Goal: Information Seeking & Learning: Learn about a topic

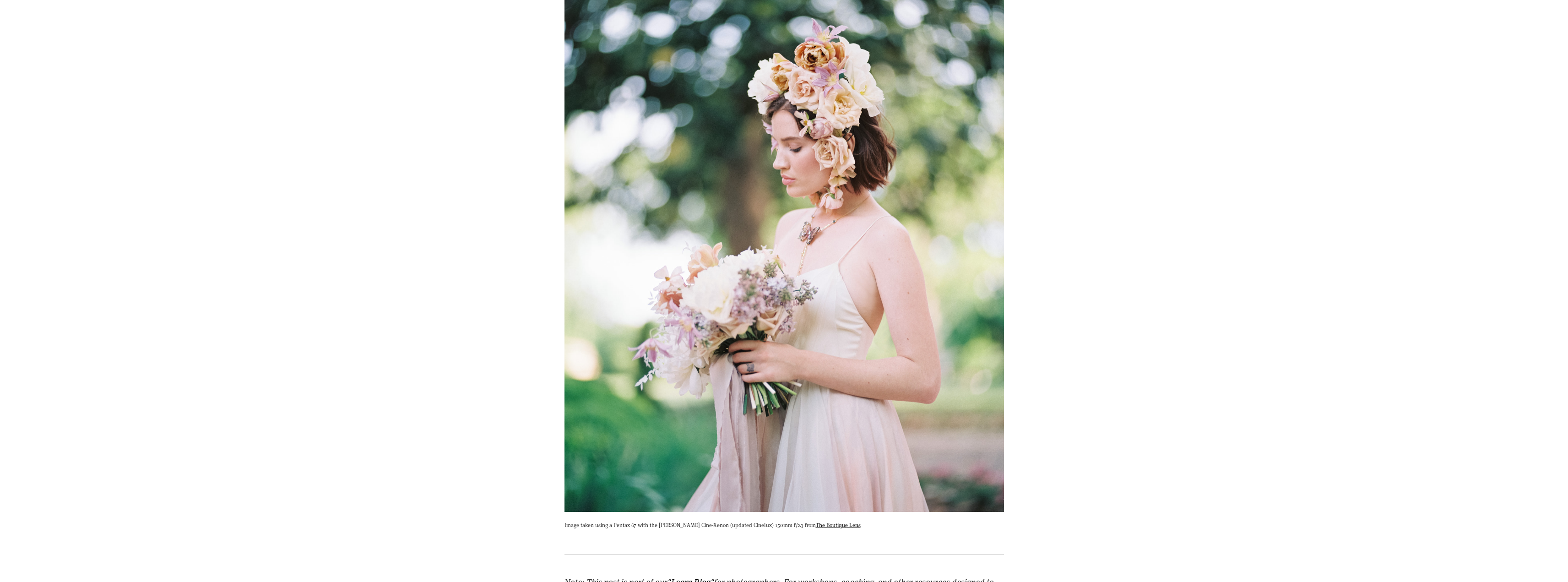
scroll to position [549, 0]
drag, startPoint x: 635, startPoint y: 527, endPoint x: 650, endPoint y: 528, distance: 15.0
click at [650, 528] on p "Image taken using a Pentax 67 with the Schneider Cine-Xenon (updated Cinelux) 1…" at bounding box center [784, 525] width 439 height 9
click at [725, 528] on p "Image taken using a Pentax 67 with the Schneider Cine-Xenon (updated Cinelux) 1…" at bounding box center [784, 525] width 439 height 9
click at [708, 526] on p "Image taken using a Pentax 67 with the Schneider Cine-Xenon (updated Cinelux) 1…" at bounding box center [784, 525] width 439 height 9
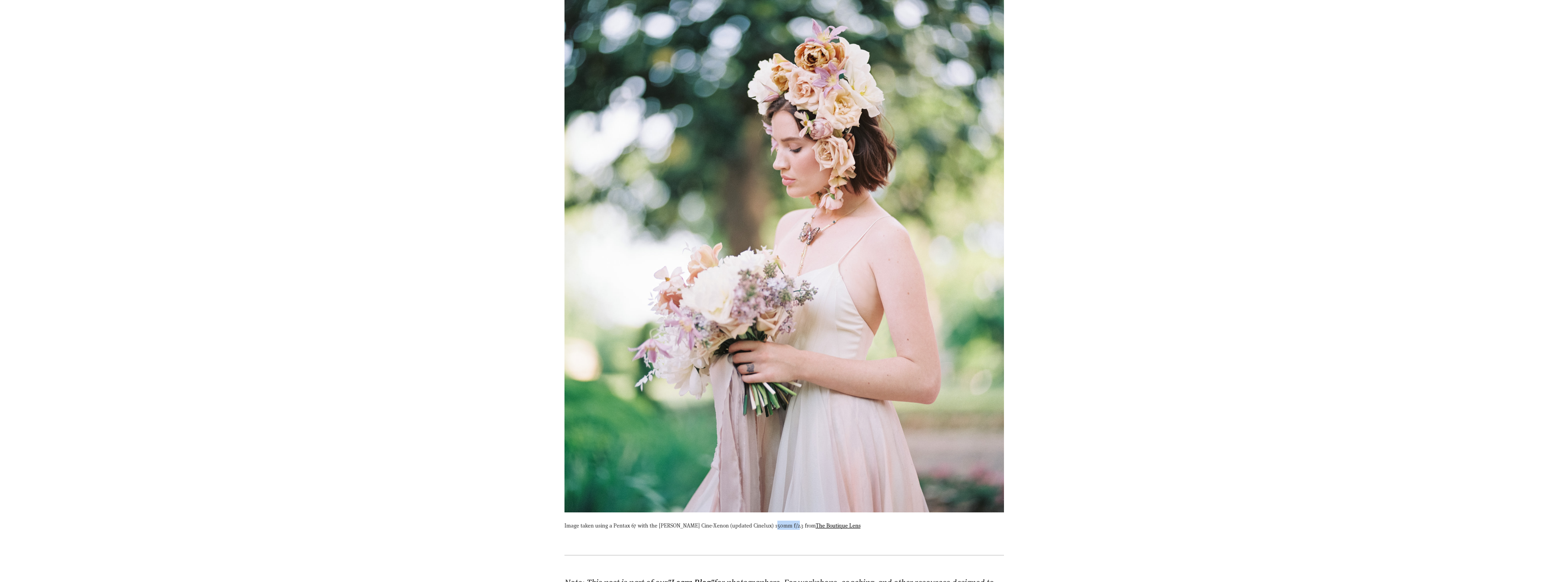
click at [785, 530] on div "Image taken using a Pentax 67 with the Schneider Cine-Xenon (updated Cinelux) 1…" at bounding box center [784, 259] width 455 height 567
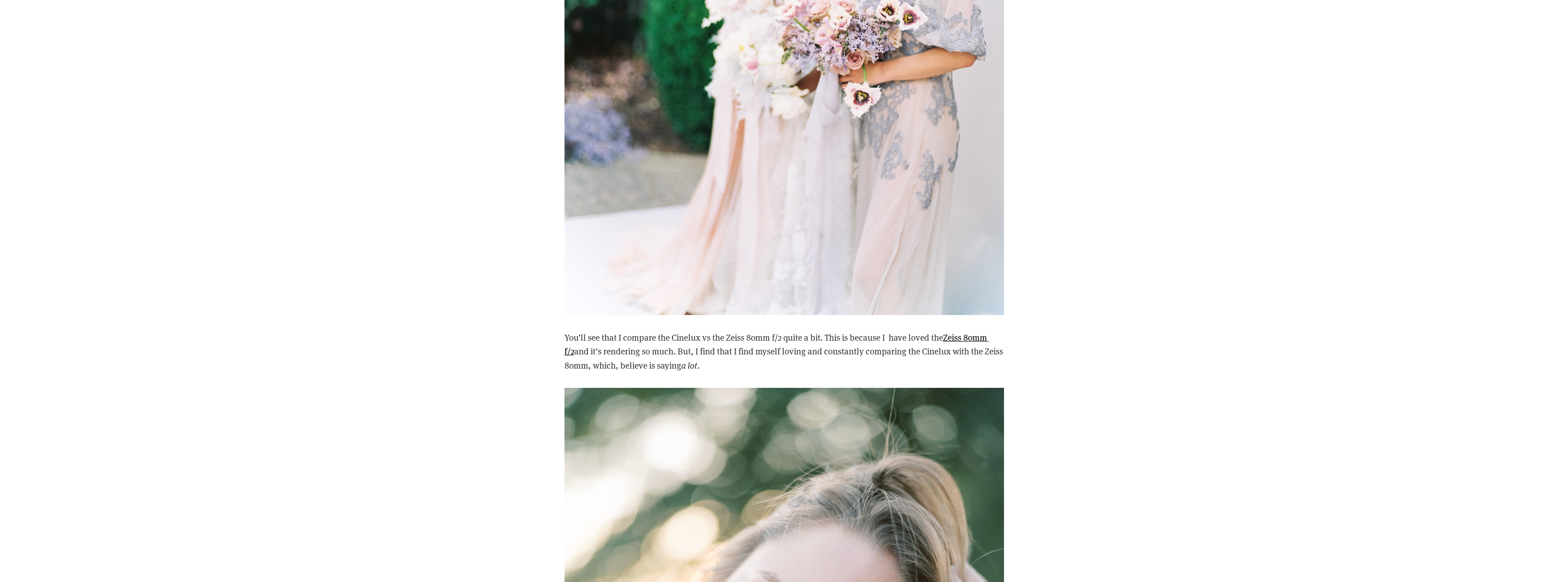
scroll to position [1556, 0]
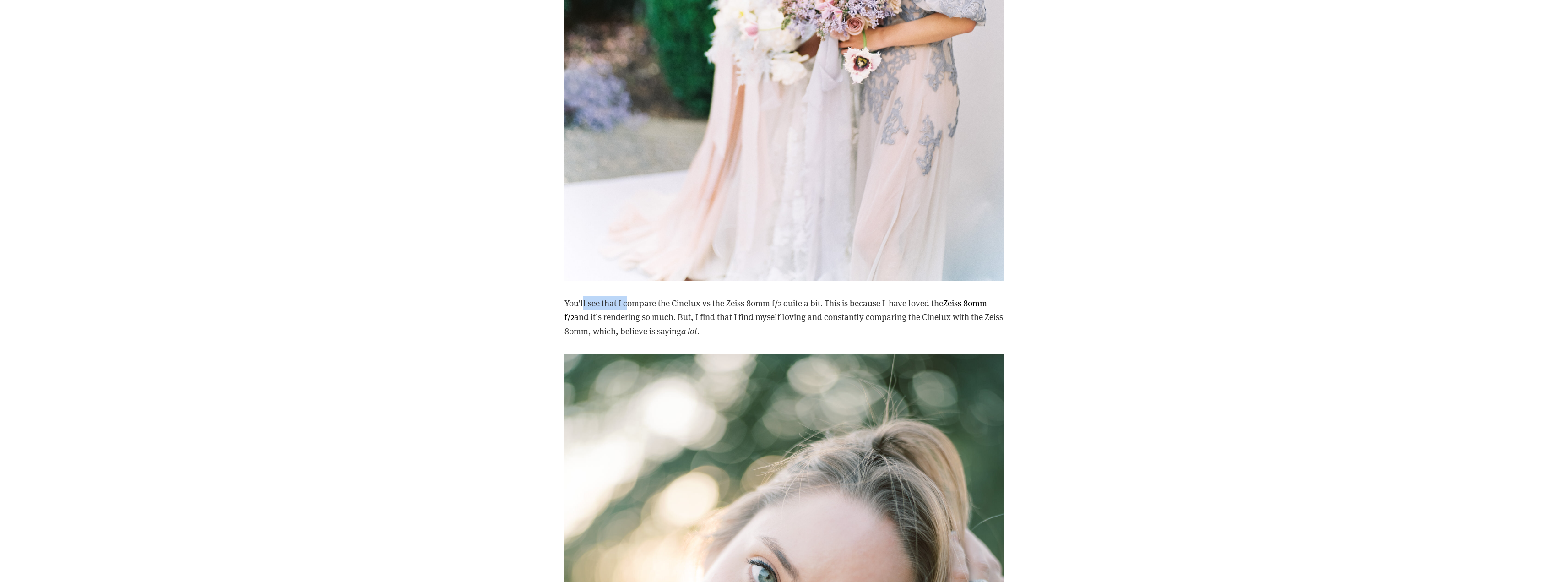
click at [630, 296] on p "You’ll see that I compare the Cinelux vs the Zeiss 80mm f/2 quite a bit. This i…" at bounding box center [784, 317] width 439 height 42
click at [661, 296] on p "You’ll see that I compare the Cinelux vs the Zeiss 80mm f/2 quite a bit. This i…" at bounding box center [784, 317] width 439 height 42
drag, startPoint x: 692, startPoint y: 290, endPoint x: 738, endPoint y: 294, distance: 46.2
click at [730, 296] on p "You’ll see that I compare the Cinelux vs the Zeiss 80mm f/2 quite a bit. This i…" at bounding box center [784, 317] width 439 height 42
drag, startPoint x: 799, startPoint y: 290, endPoint x: 807, endPoint y: 293, distance: 8.5
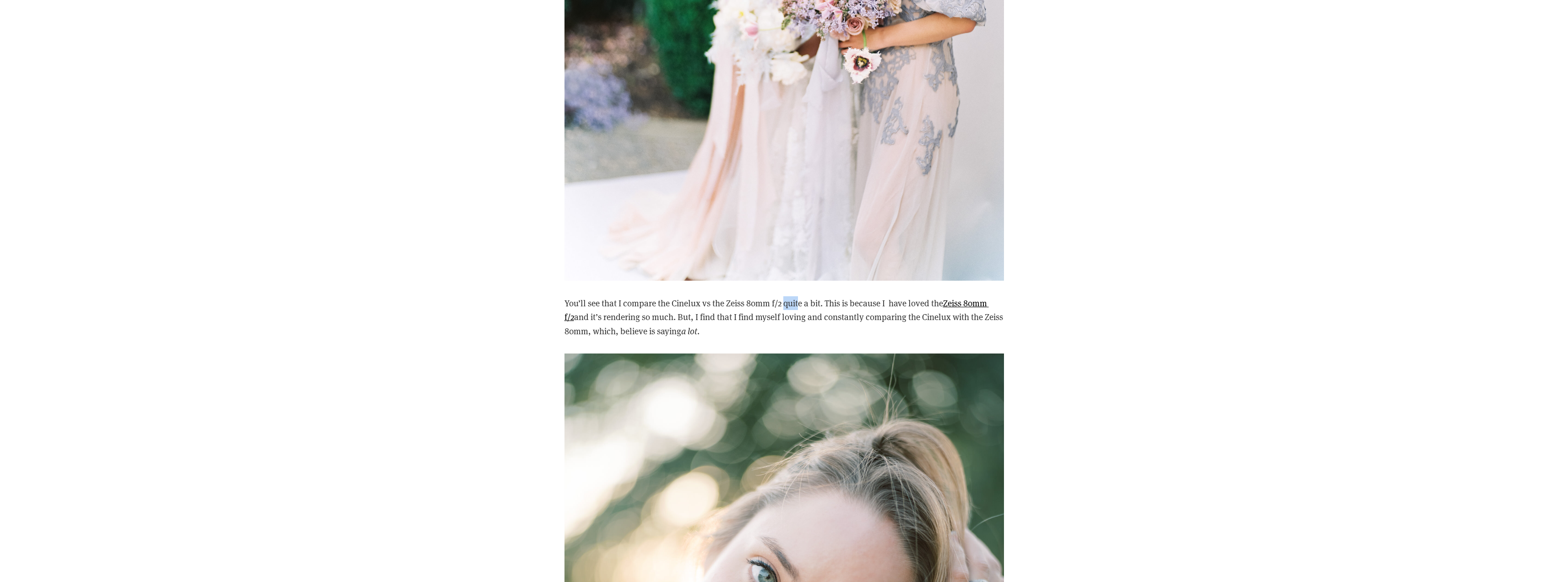
click at [801, 296] on p "You’ll see that I compare the Cinelux vs the Zeiss 80mm f/2 quite a bit. This i…" at bounding box center [784, 317] width 439 height 42
drag, startPoint x: 622, startPoint y: 304, endPoint x: 630, endPoint y: 307, distance: 8.5
click at [622, 305] on p "You’ll see that I compare the Cinelux vs the Zeiss 80mm f/2 quite a bit. This i…" at bounding box center [784, 317] width 439 height 42
click at [654, 306] on p "You’ll see that I compare the Cinelux vs the Zeiss 80mm f/2 quite a bit. This i…" at bounding box center [784, 317] width 439 height 42
drag, startPoint x: 694, startPoint y: 304, endPoint x: 725, endPoint y: 304, distance: 31.0
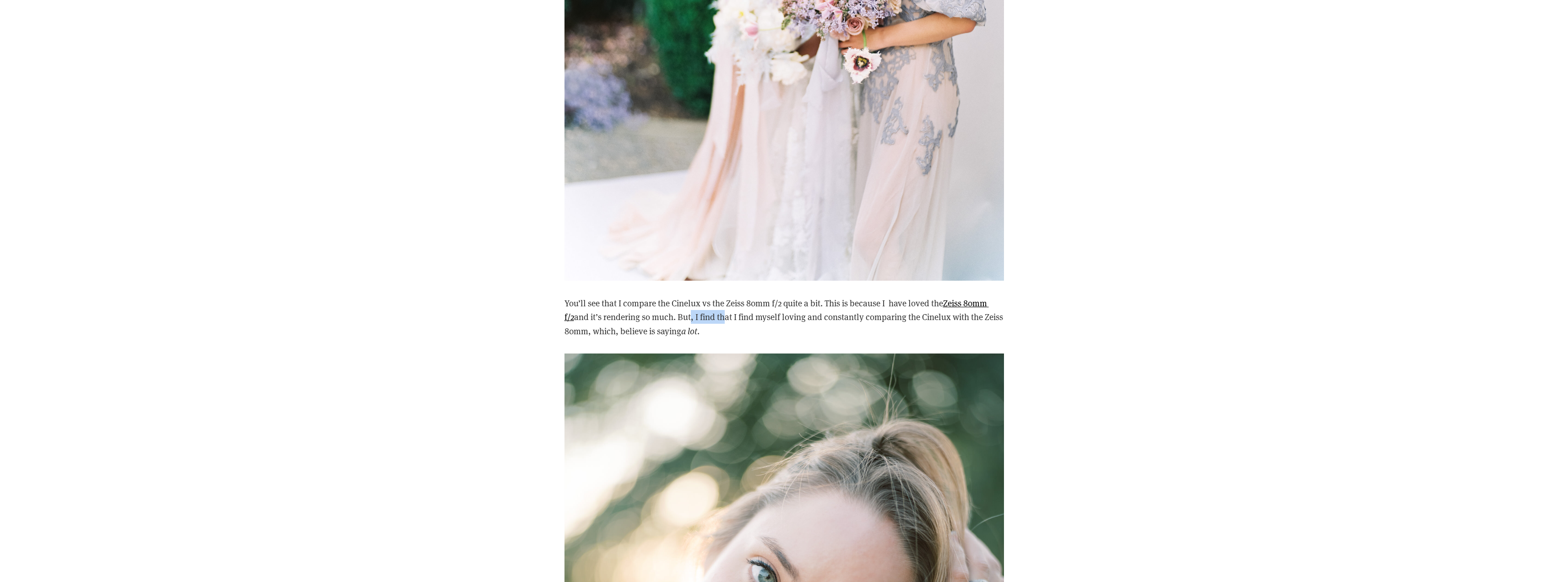
click at [725, 304] on p "You’ll see that I compare the Cinelux vs the Zeiss 80mm f/2 quite a bit. This i…" at bounding box center [784, 317] width 439 height 42
drag, startPoint x: 801, startPoint y: 306, endPoint x: 808, endPoint y: 308, distance: 7.3
click at [807, 307] on p "You’ll see that I compare the Cinelux vs the Zeiss 80mm f/2 quite a bit. This i…" at bounding box center [784, 317] width 439 height 42
drag, startPoint x: 832, startPoint y: 304, endPoint x: 875, endPoint y: 304, distance: 43.0
click at [860, 305] on p "You’ll see that I compare the Cinelux vs the Zeiss 80mm f/2 quite a bit. This i…" at bounding box center [784, 317] width 439 height 42
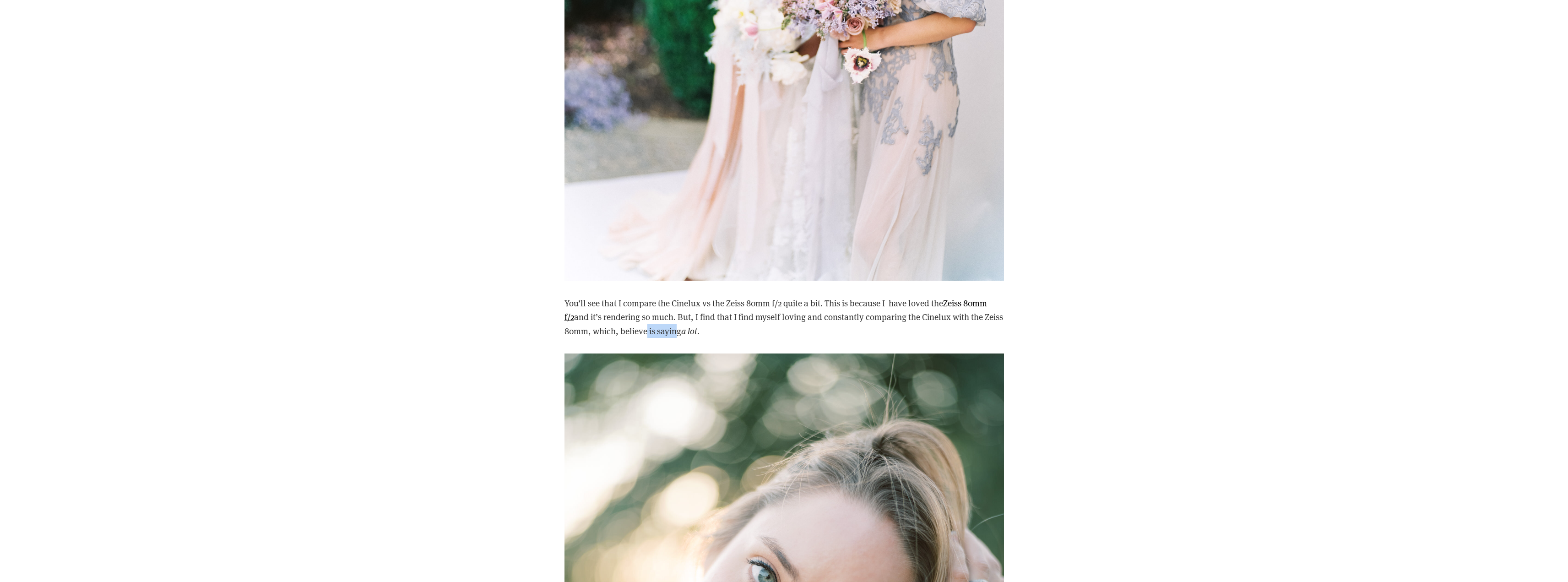
click at [694, 320] on p "You’ll see that I compare the Cinelux vs the Zeiss 80mm f/2 quite a bit. This i…" at bounding box center [784, 317] width 439 height 42
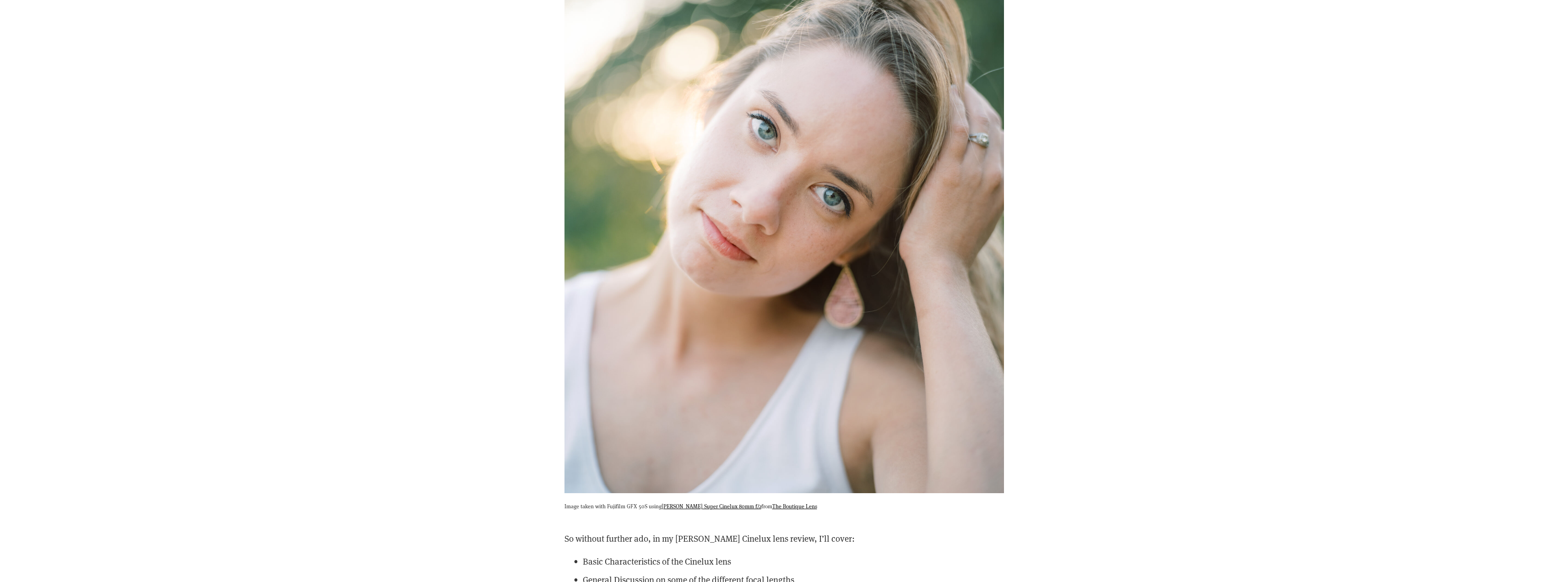
scroll to position [2014, 0]
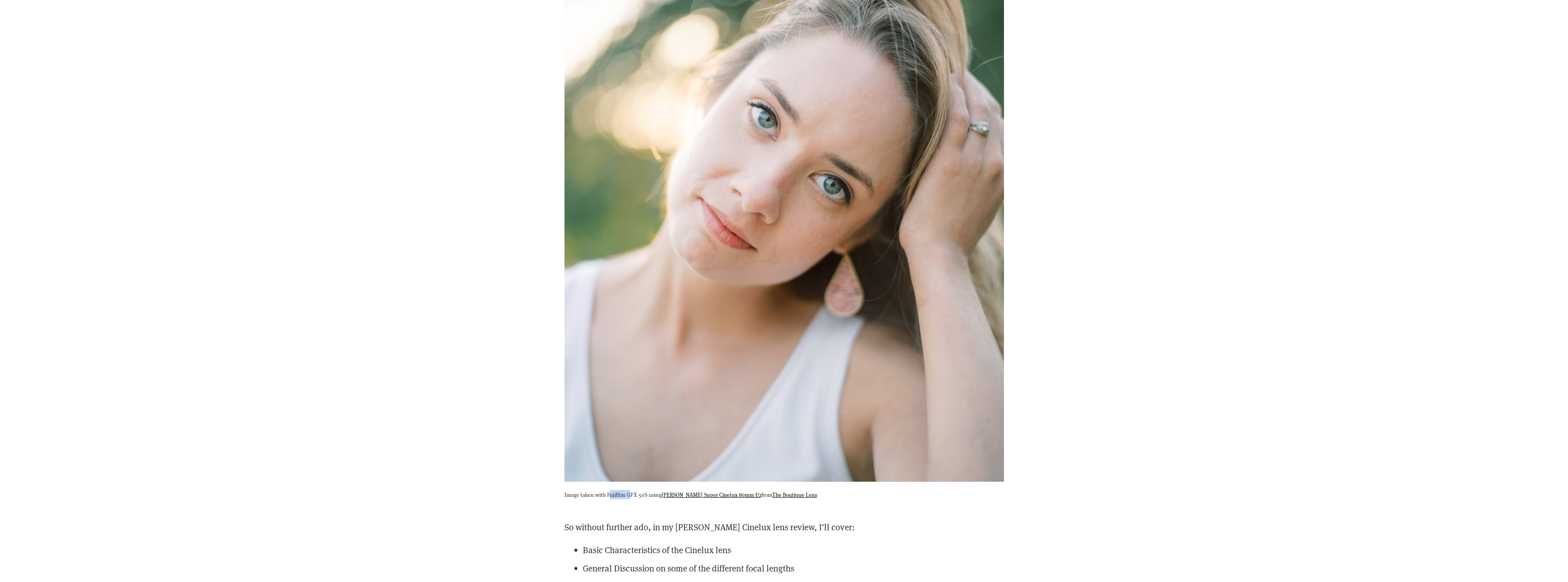
drag, startPoint x: 610, startPoint y: 481, endPoint x: 628, endPoint y: 481, distance: 18.0
click at [628, 489] on p "Image taken with Fujifilm GFX 50S using Schneider Super Cinelux 80mm f/2 from T…" at bounding box center [784, 494] width 439 height 9
click at [784, 491] on link "The Boutique Lens" at bounding box center [795, 494] width 45 height 7
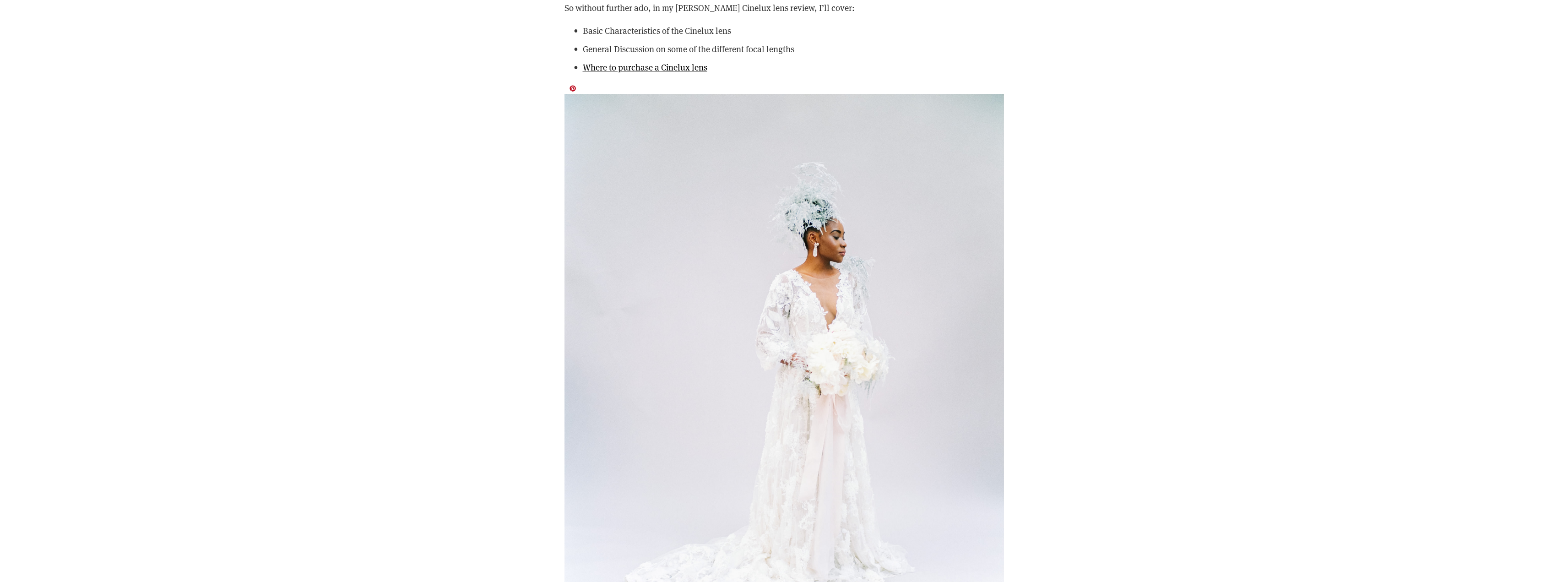
scroll to position [2334, 0]
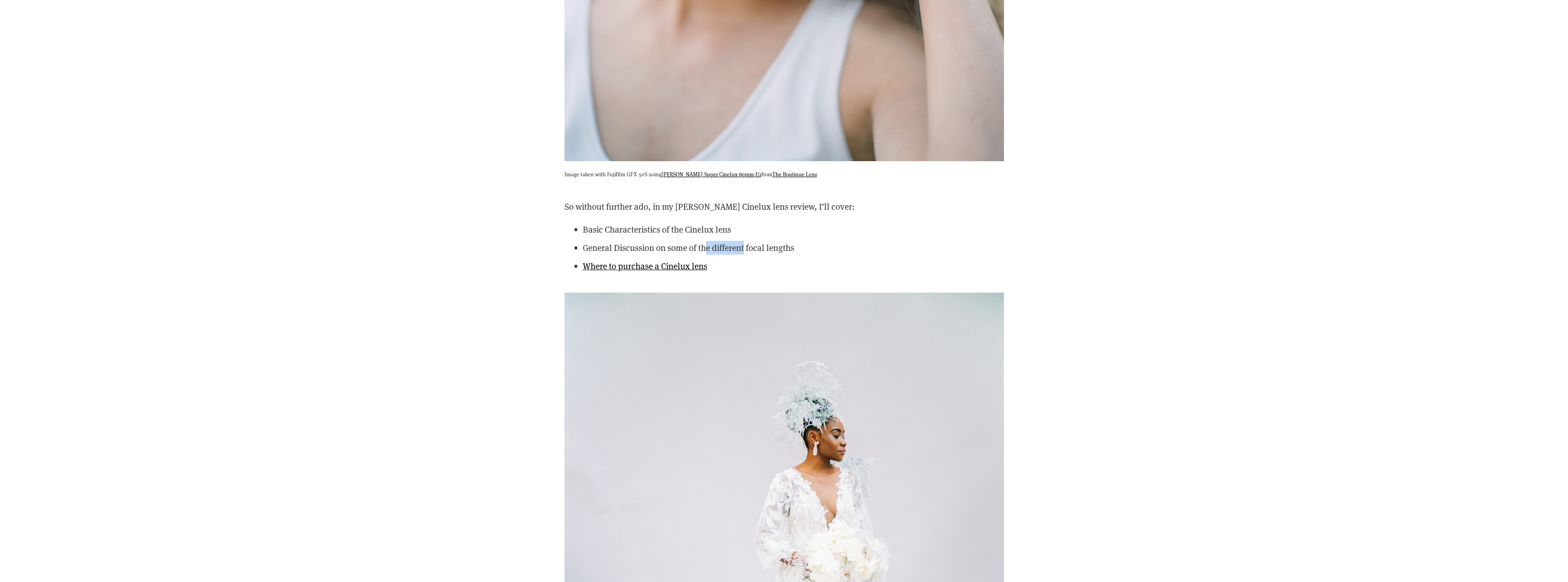
drag, startPoint x: 708, startPoint y: 233, endPoint x: 745, endPoint y: 236, distance: 37.1
click at [745, 241] on p "General Discussion on some of the different focal lengths" at bounding box center [793, 247] width 421 height 13
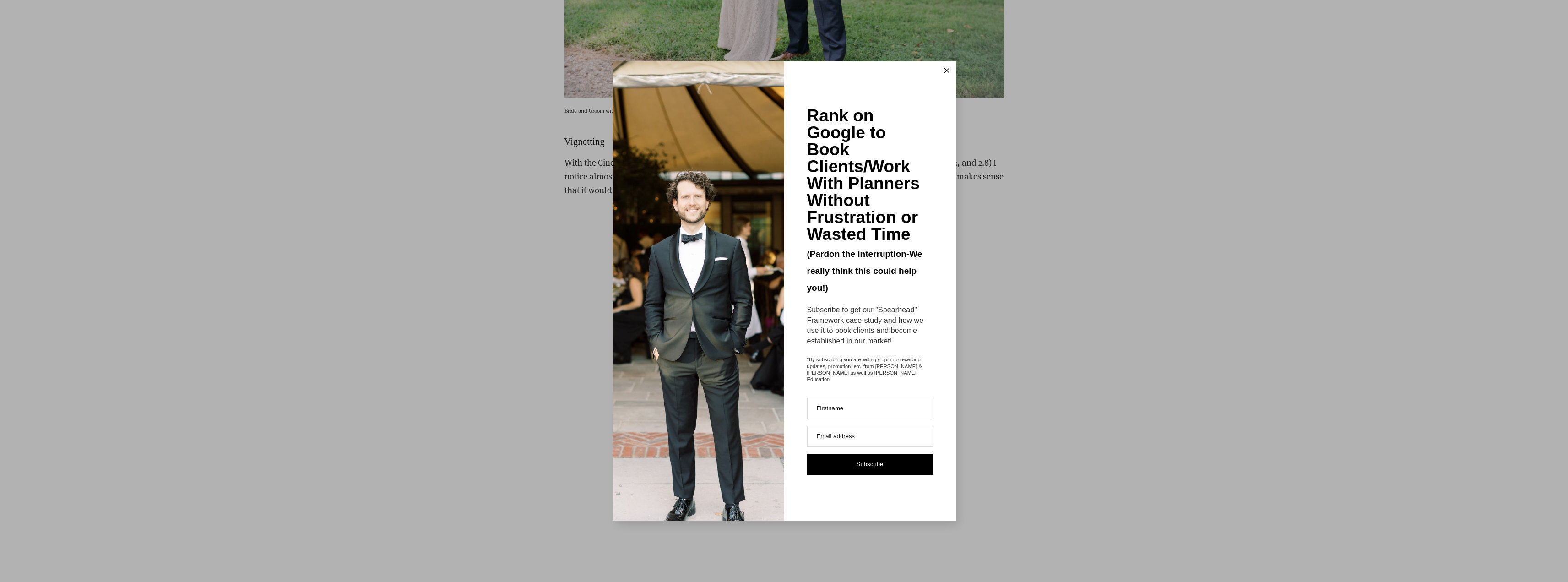
scroll to position [4348, 0]
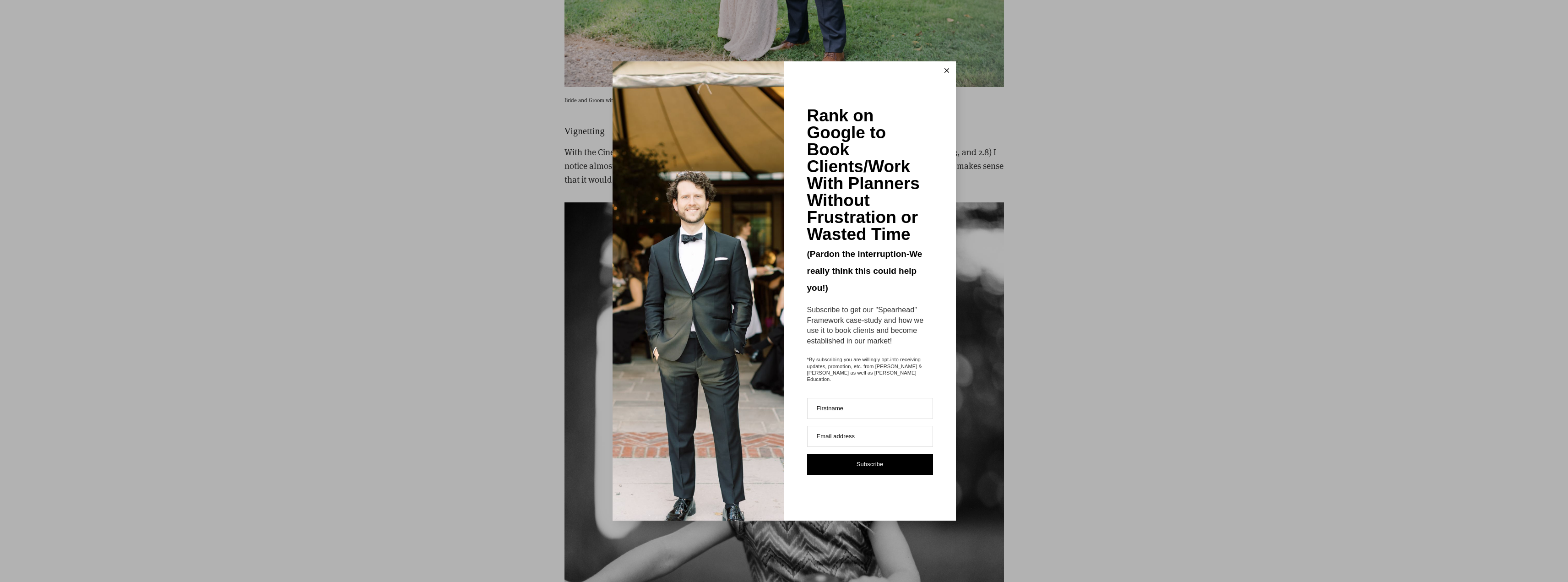
click at [945, 72] on line at bounding box center [946, 70] width 4 height 4
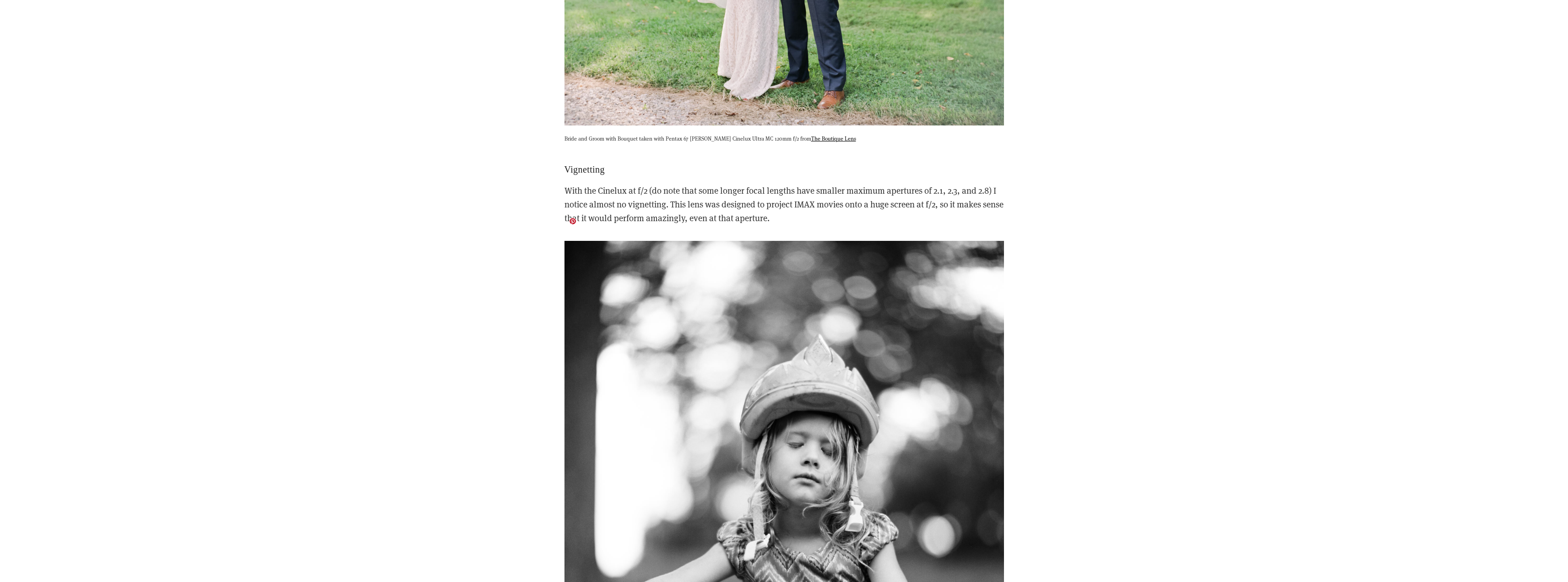
scroll to position [4302, 0]
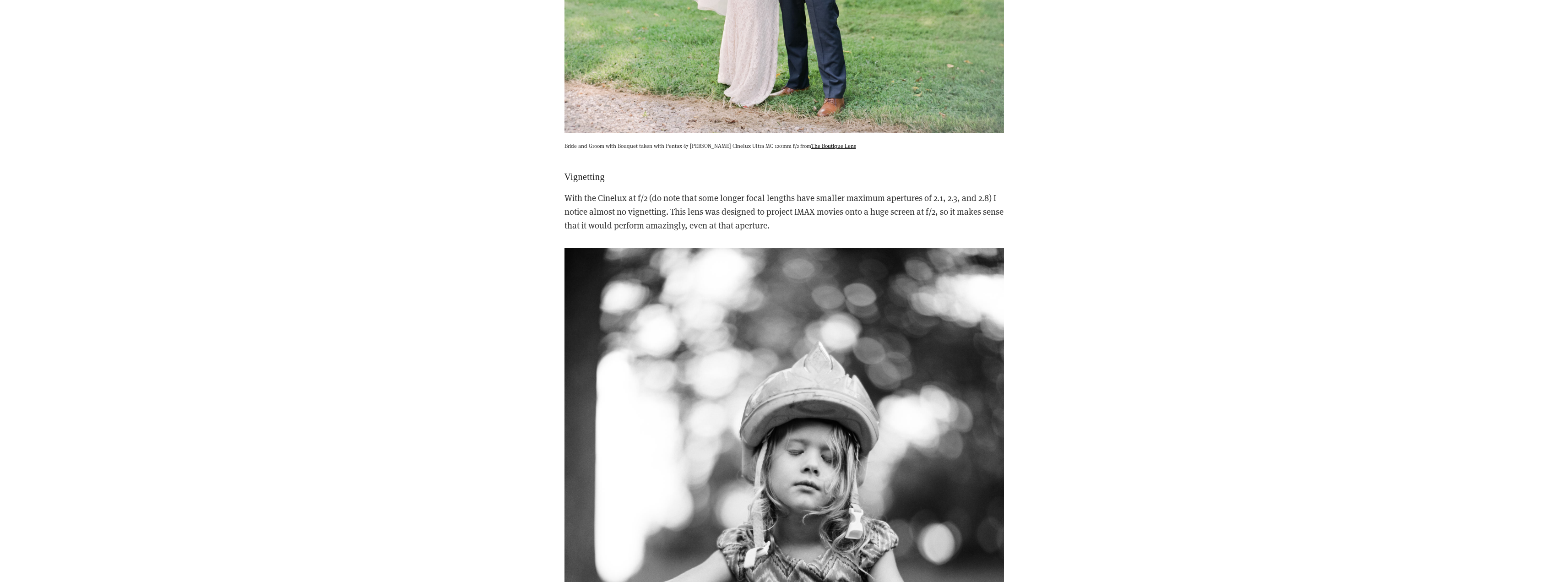
click at [940, 191] on p "With the Cinelux at f/2 (do note that some longer focal lengths have smaller ma…" at bounding box center [784, 212] width 439 height 42
drag, startPoint x: 810, startPoint y: 181, endPoint x: 826, endPoint y: 178, distance: 16.3
click at [826, 191] on p "With the Cinelux at f/2 (do note that some longer focal lengths have smaller ma…" at bounding box center [784, 212] width 439 height 42
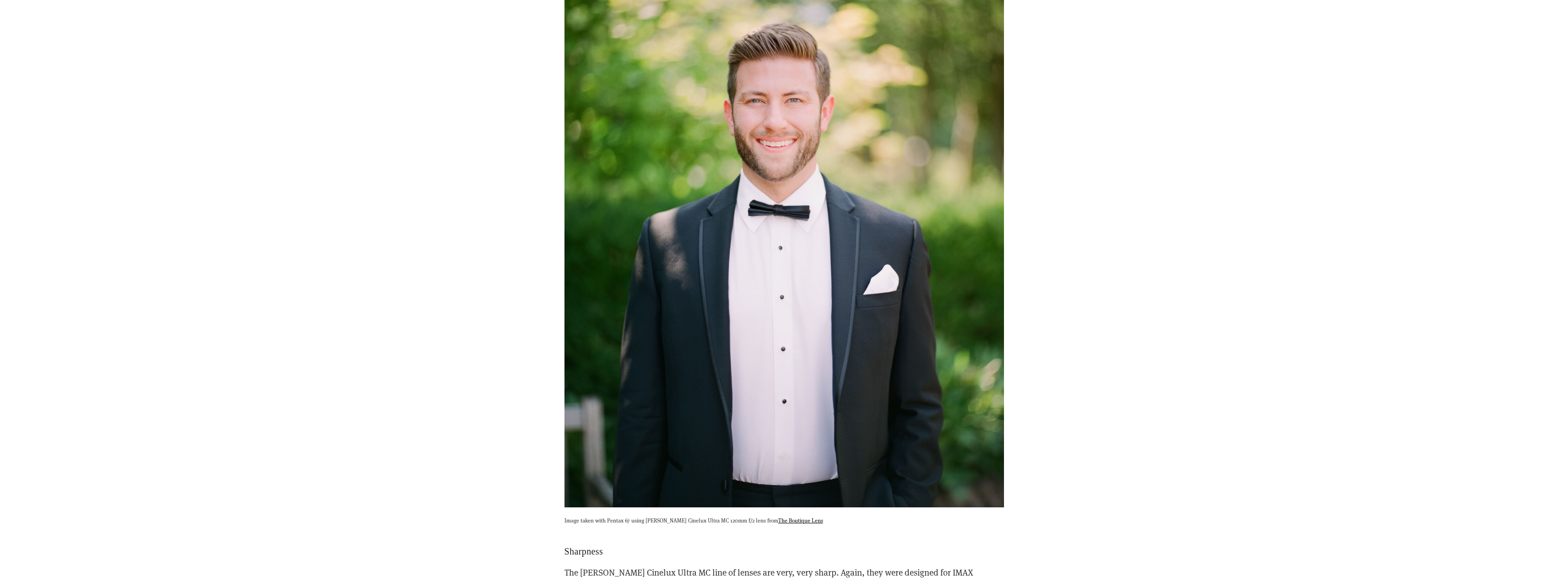
scroll to position [5217, 0]
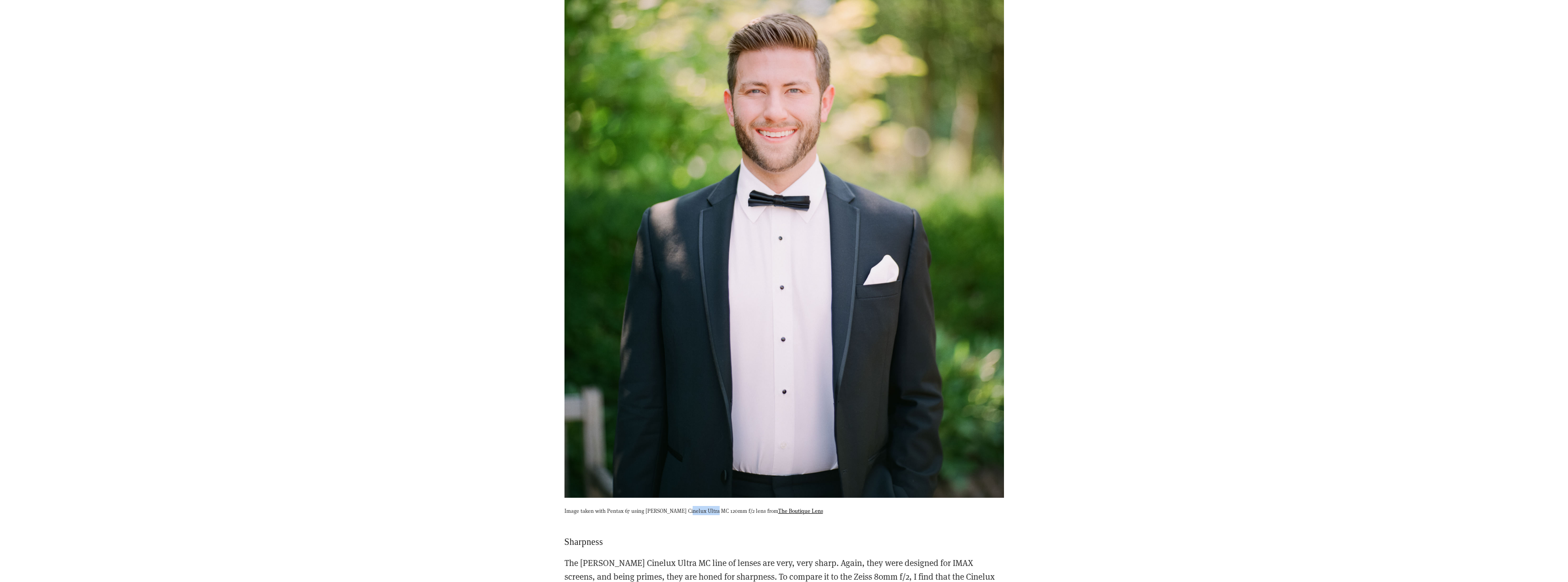
drag, startPoint x: 684, startPoint y: 481, endPoint x: 712, endPoint y: 480, distance: 28.0
click at [712, 506] on p "Image taken with Pentax 67 using Schneider Cinelux Ultra MC 120mm f/2 lens from…" at bounding box center [784, 510] width 439 height 9
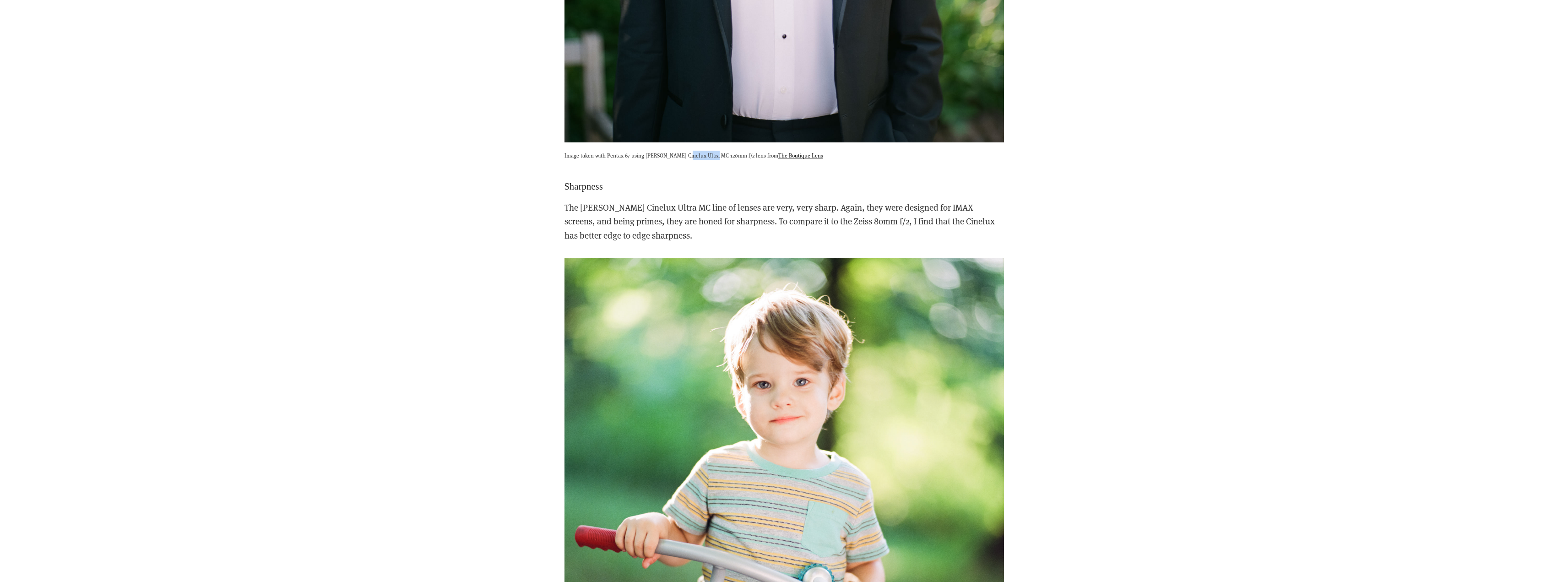
scroll to position [5583, 0]
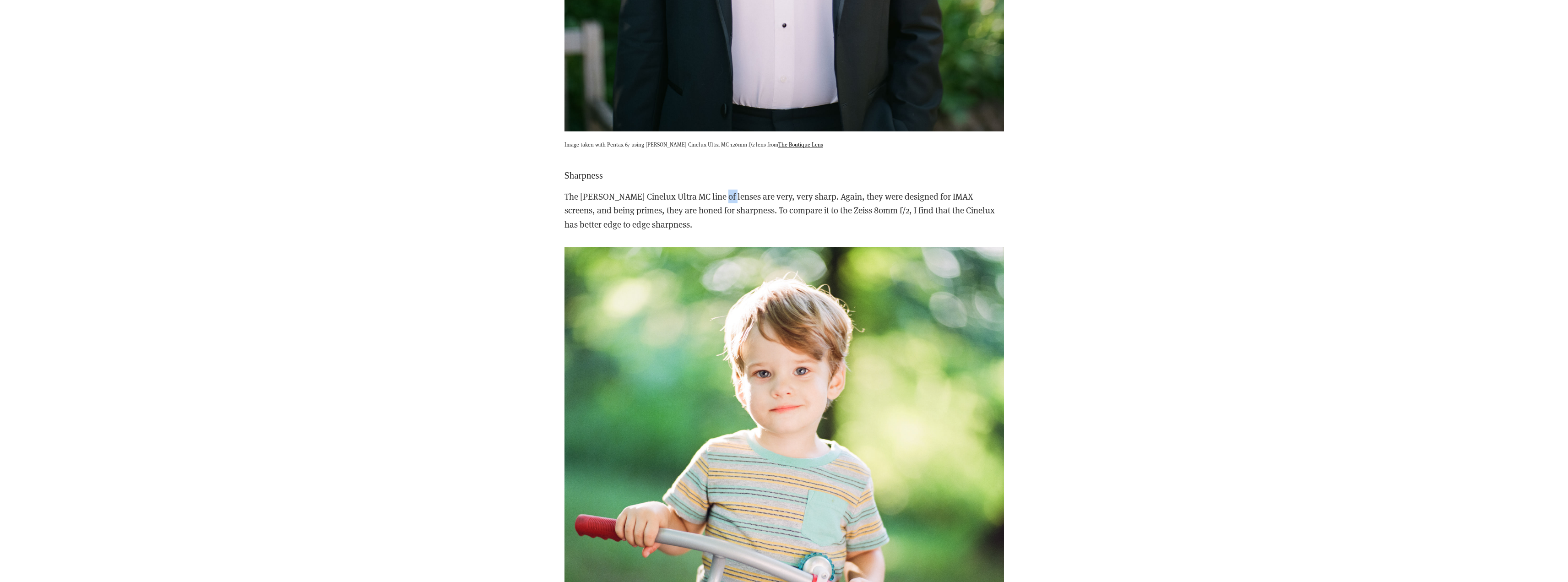
click at [726, 190] on p "The Schneider Cinelux Ultra MC line of lenses are very, very sharp. Again, they…" at bounding box center [784, 211] width 439 height 42
drag, startPoint x: 808, startPoint y: 166, endPoint x: 816, endPoint y: 165, distance: 8.1
click at [816, 190] on p "The Schneider Cinelux Ultra MC line of lenses are very, very sharp. Again, they…" at bounding box center [784, 211] width 439 height 42
drag, startPoint x: 846, startPoint y: 168, endPoint x: 884, endPoint y: 172, distance: 38.2
click at [884, 190] on p "The Schneider Cinelux Ultra MC line of lenses are very, very sharp. Again, they…" at bounding box center [784, 211] width 439 height 42
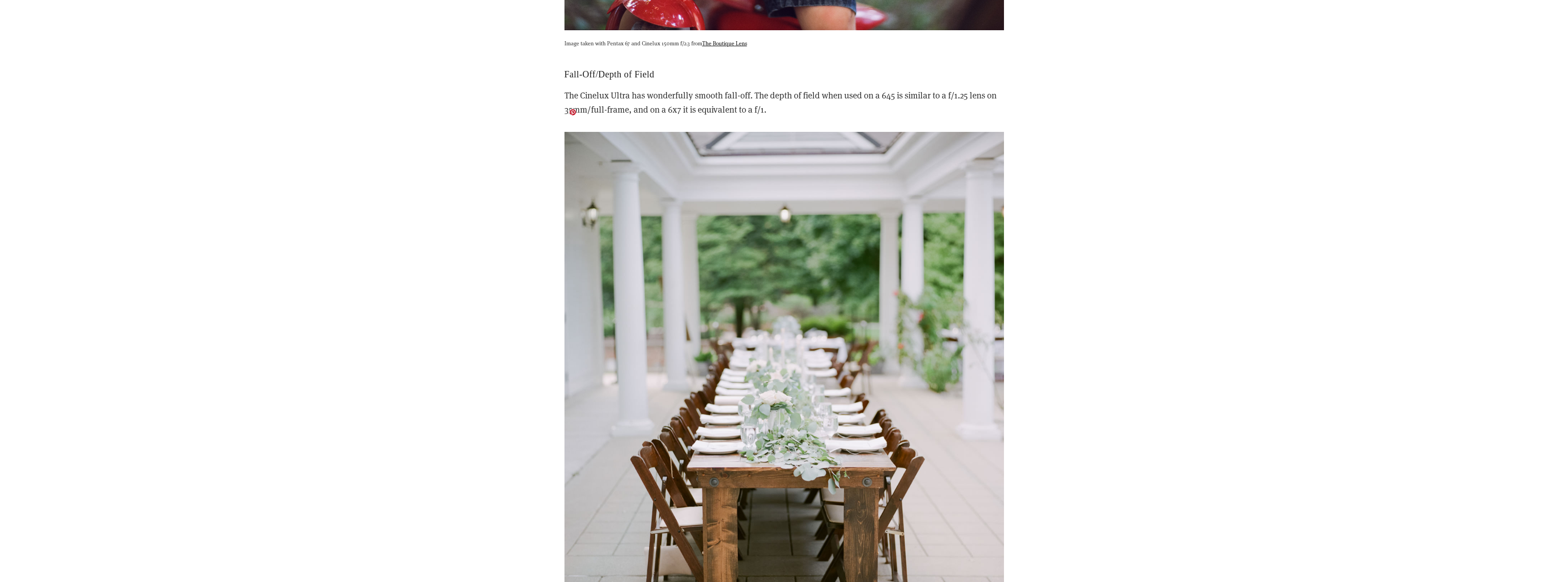
scroll to position [6316, 0]
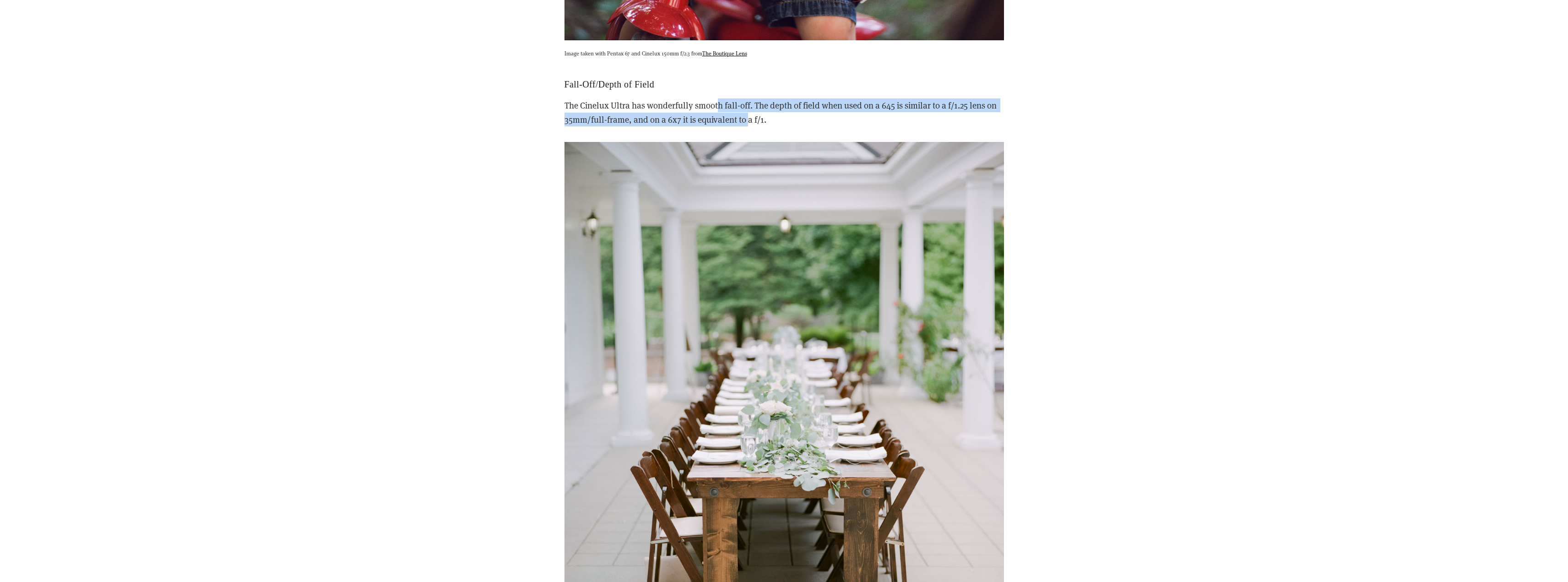
drag, startPoint x: 718, startPoint y: 82, endPoint x: 750, endPoint y: 86, distance: 32.2
click at [750, 99] on p "The Cinelux Ultra has wonderfully smooth fall-off. The depth of field when used…" at bounding box center [784, 113] width 439 height 28
click at [789, 99] on p "The Cinelux Ultra has wonderfully smooth fall-off. The depth of field when used…" at bounding box center [784, 113] width 439 height 28
click at [889, 99] on p "The Cinelux Ultra has wonderfully smooth fall-off. The depth of field when used…" at bounding box center [784, 113] width 439 height 28
click at [919, 99] on p "The Cinelux Ultra has wonderfully smooth fall-off. The depth of field when used…" at bounding box center [784, 113] width 439 height 28
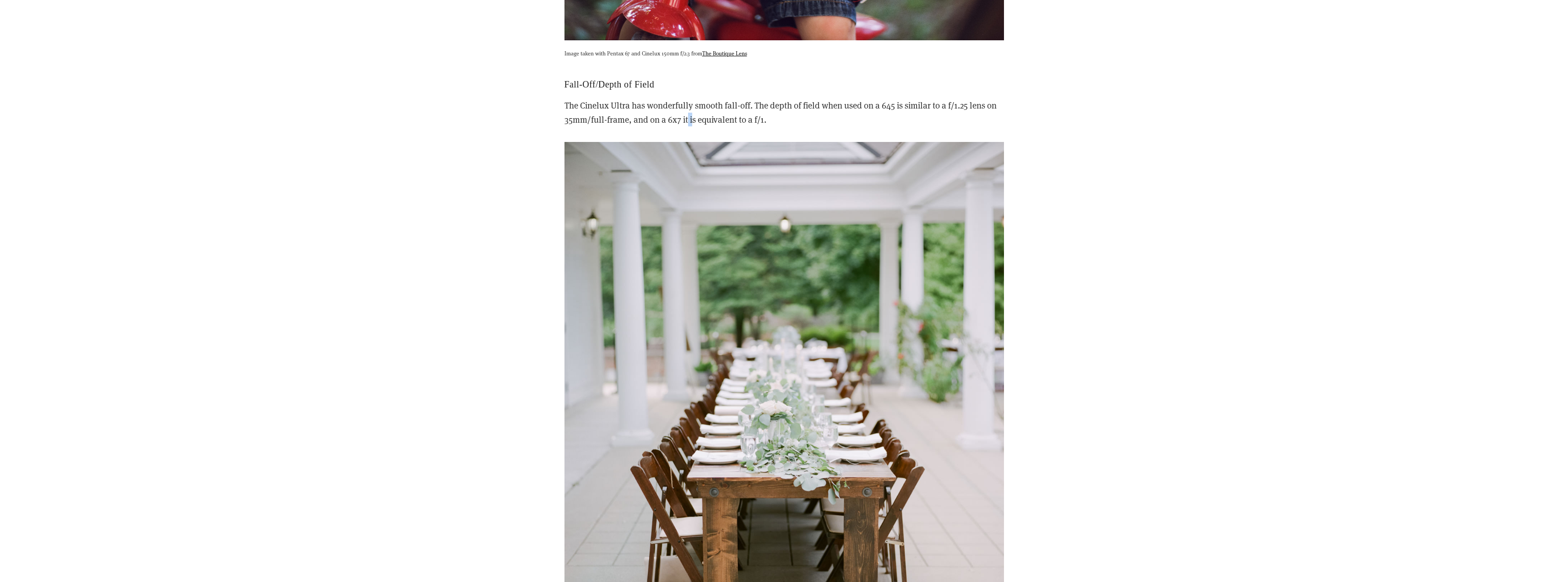
click at [691, 99] on p "The Cinelux Ultra has wonderfully smooth fall-off. The depth of field when used…" at bounding box center [784, 113] width 439 height 28
click at [750, 99] on p "The Cinelux Ultra has wonderfully smooth fall-off. The depth of field when used…" at bounding box center [784, 113] width 439 height 28
drag, startPoint x: 670, startPoint y: 91, endPoint x: 676, endPoint y: 91, distance: 6.0
click at [676, 99] on p "The Cinelux Ultra has wonderfully smooth fall-off. The depth of field when used…" at bounding box center [784, 113] width 439 height 28
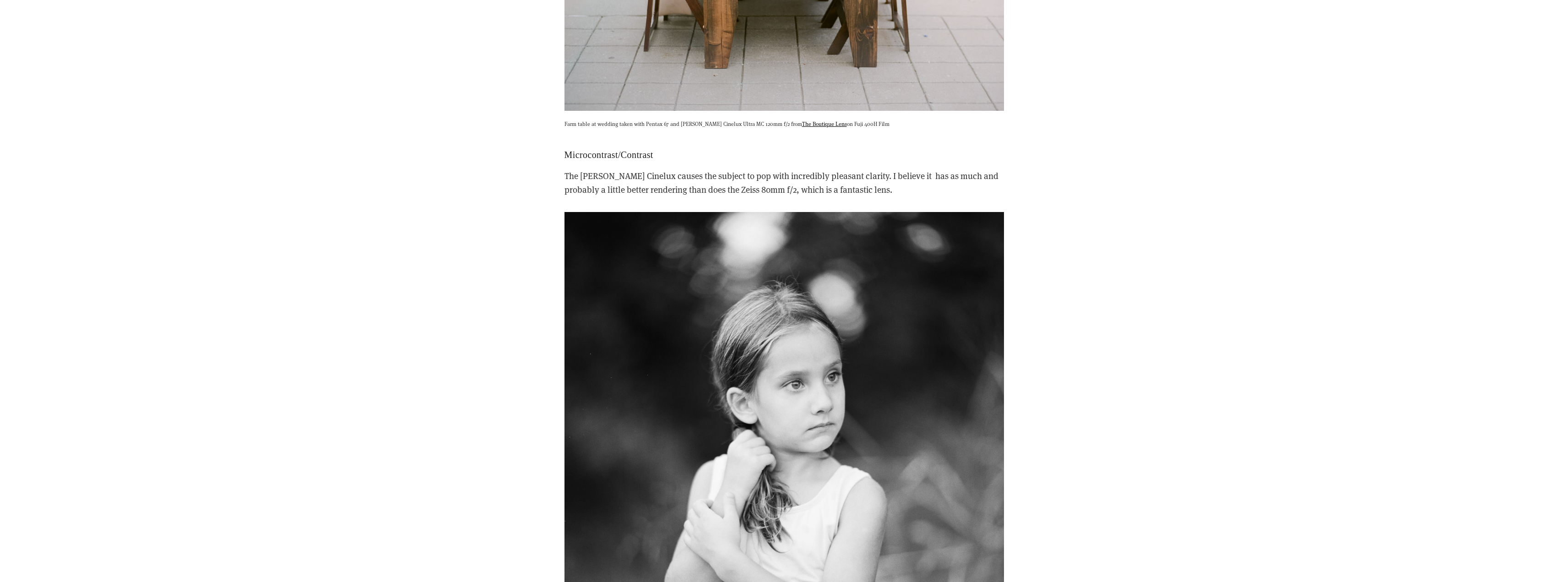
scroll to position [6911, 0]
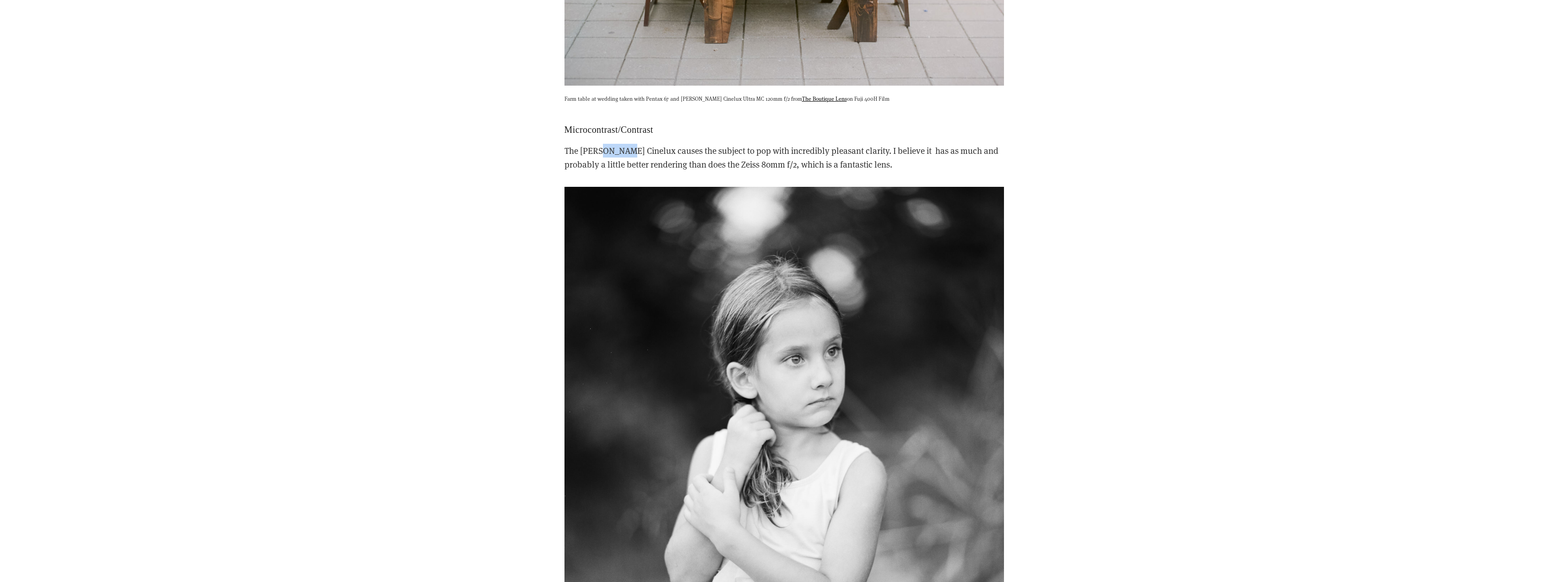
drag, startPoint x: 604, startPoint y: 121, endPoint x: 648, endPoint y: 129, distance: 44.7
click at [625, 143] on p "The Schneider Cinelux causes the subject to pop with incredibly pleasant clarit…" at bounding box center [784, 158] width 439 height 28
drag, startPoint x: 693, startPoint y: 123, endPoint x: 706, endPoint y: 123, distance: 13.0
click at [693, 143] on p "The Schneider Cinelux causes the subject to pop with incredibly pleasant clarit…" at bounding box center [784, 158] width 439 height 28
click at [763, 143] on p "The Schneider Cinelux causes the subject to pop with incredibly pleasant clarit…" at bounding box center [784, 158] width 439 height 28
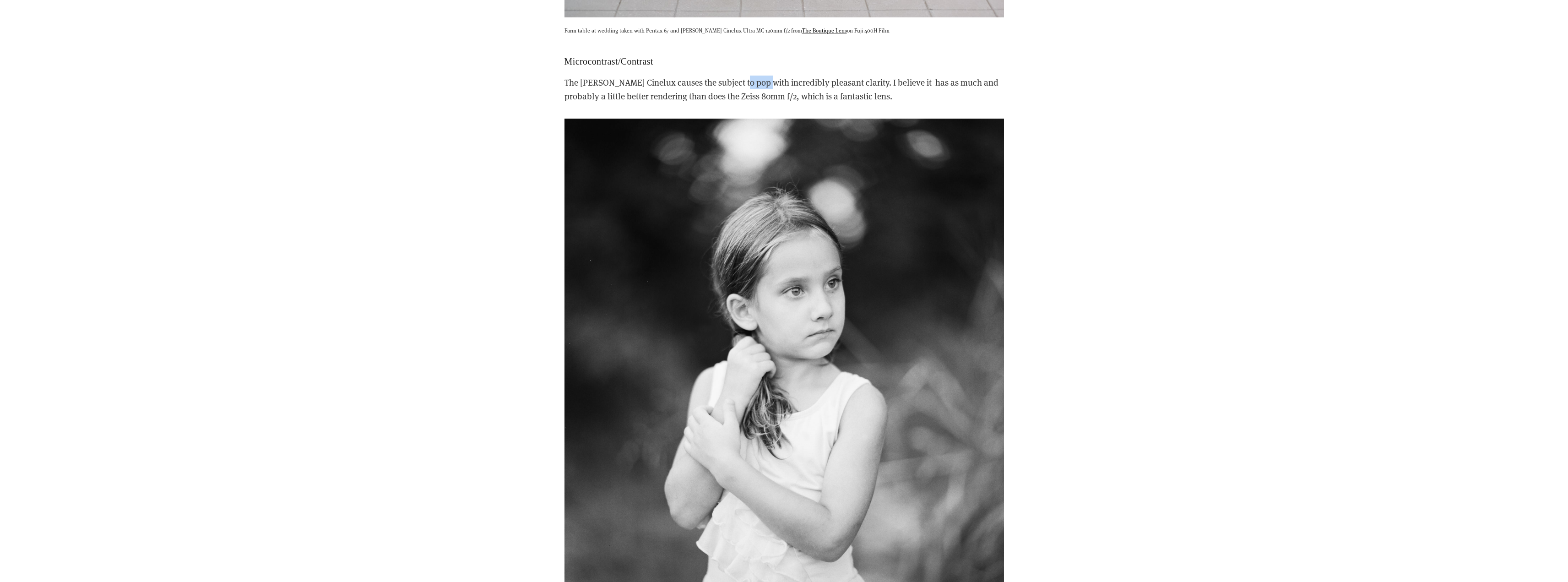
scroll to position [7002, 0]
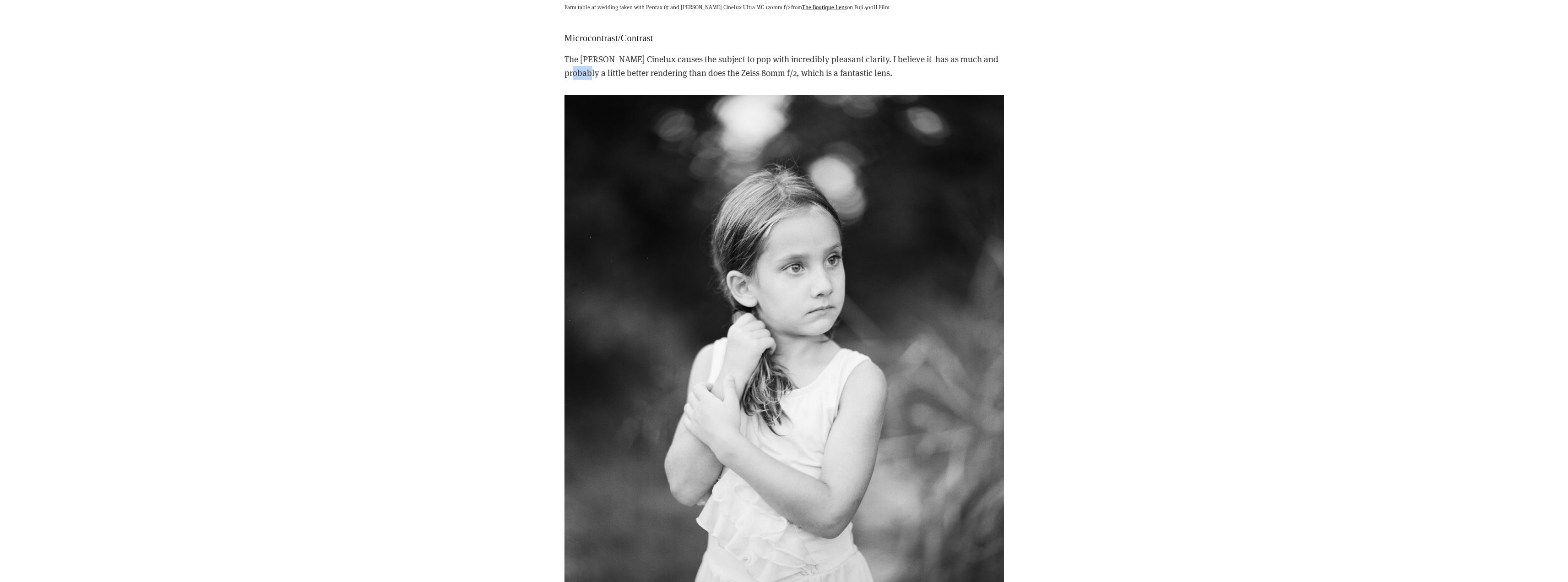
drag, startPoint x: 600, startPoint y: 47, endPoint x: 616, endPoint y: 50, distance: 16.3
click at [604, 52] on p "The Schneider Cinelux causes the subject to pop with incredibly pleasant clarit…" at bounding box center [784, 66] width 439 height 28
drag, startPoint x: 760, startPoint y: 44, endPoint x: 783, endPoint y: 47, distance: 23.2
click at [783, 52] on p "The Schneider Cinelux causes the subject to pop with incredibly pleasant clarit…" at bounding box center [784, 66] width 439 height 28
click at [847, 52] on p "The Schneider Cinelux causes the subject to pop with incredibly pleasant clarit…" at bounding box center [784, 66] width 439 height 28
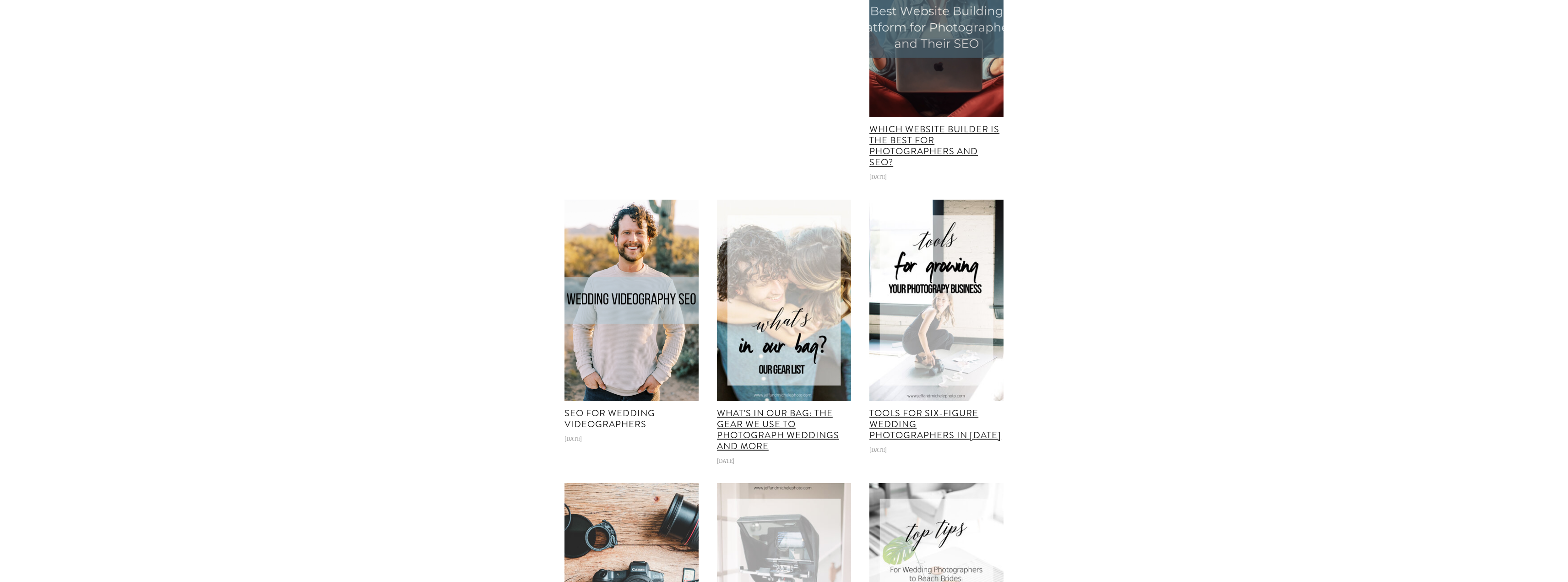
scroll to position [10618, 0]
click at [614, 406] on link "SEO for Wedding Videographers" at bounding box center [610, 418] width 91 height 24
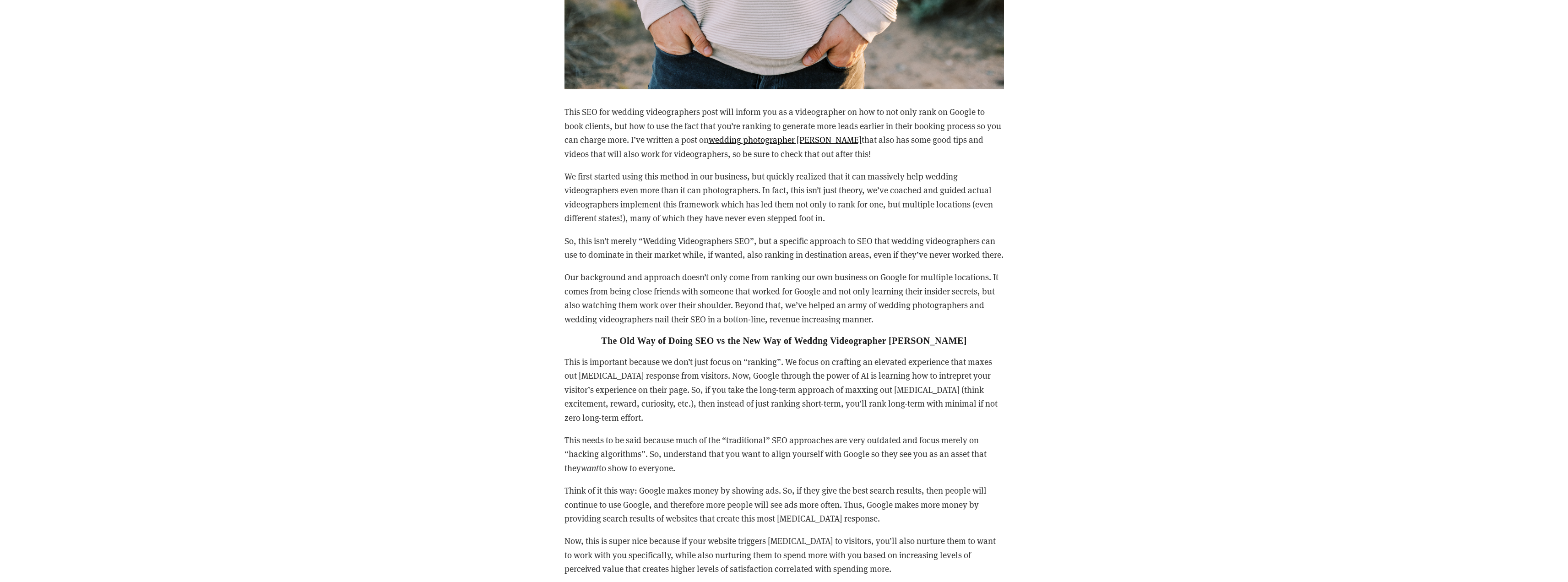
scroll to position [1007, 0]
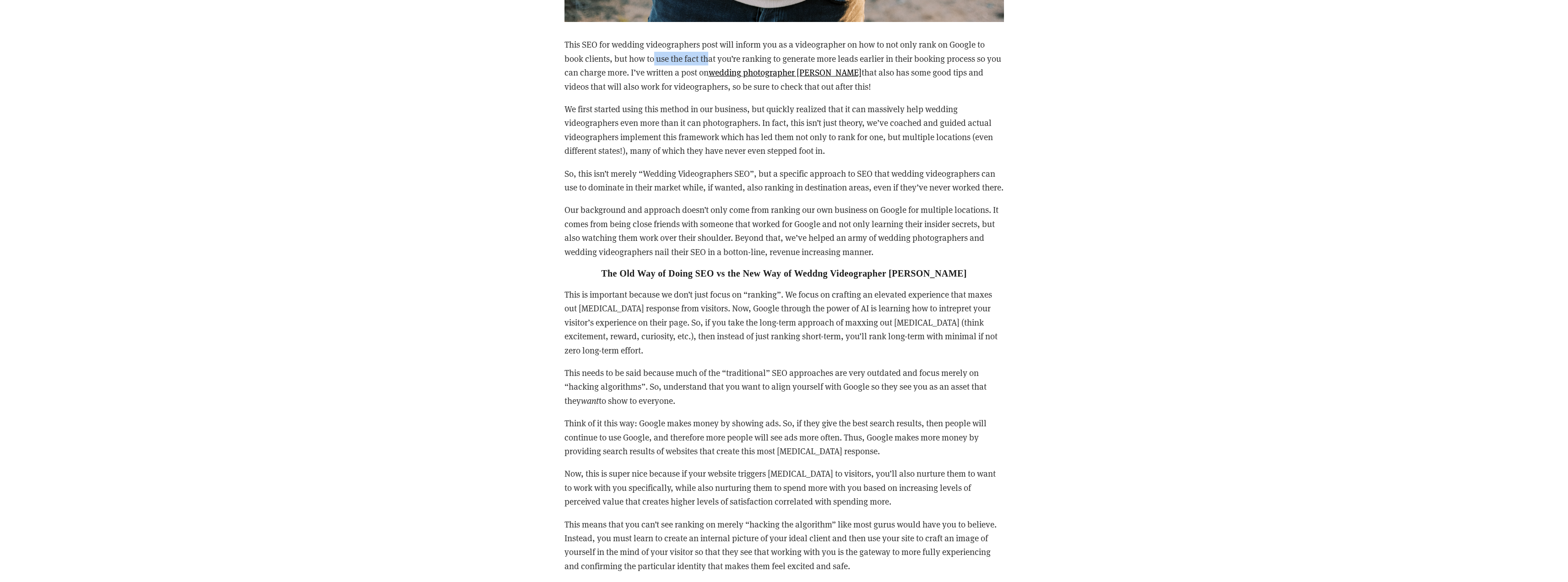
drag, startPoint x: 696, startPoint y: 60, endPoint x: 707, endPoint y: 60, distance: 11.0
click at [707, 60] on p "This SEO for wedding videographers post will inform you as a videographer on ho…" at bounding box center [784, 65] width 439 height 56
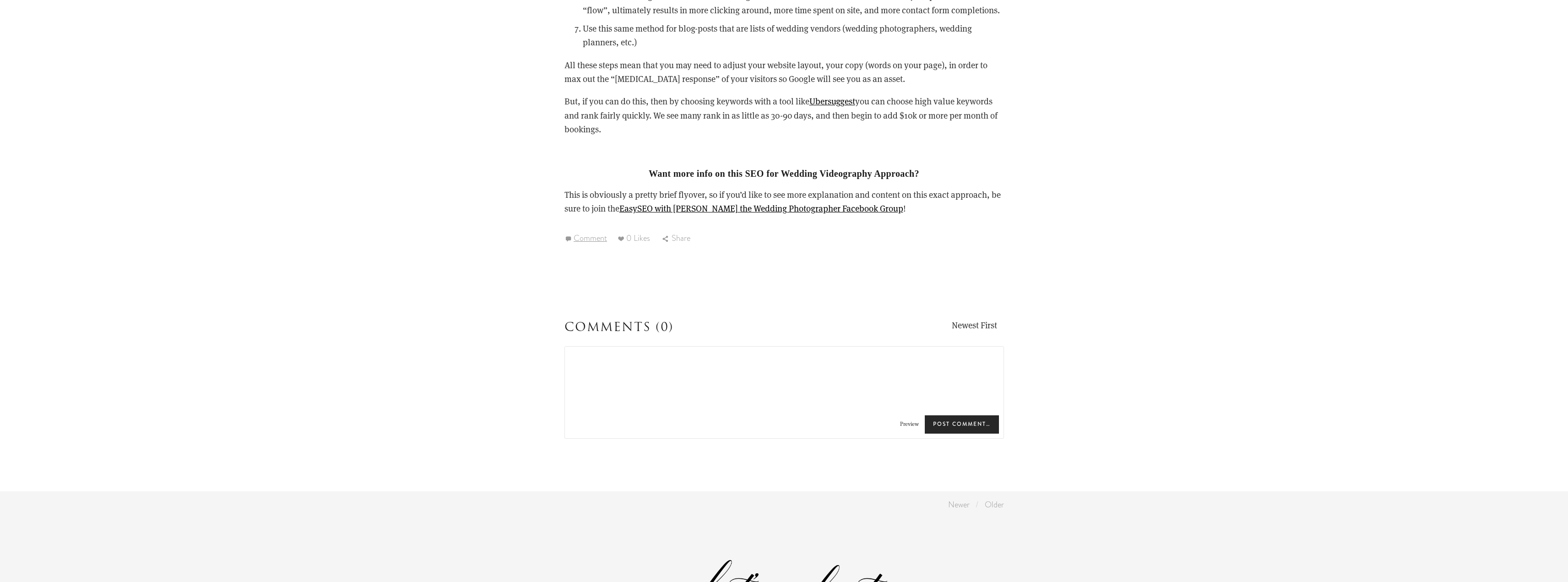
scroll to position [1785, 0]
